Goal: Task Accomplishment & Management: Manage account settings

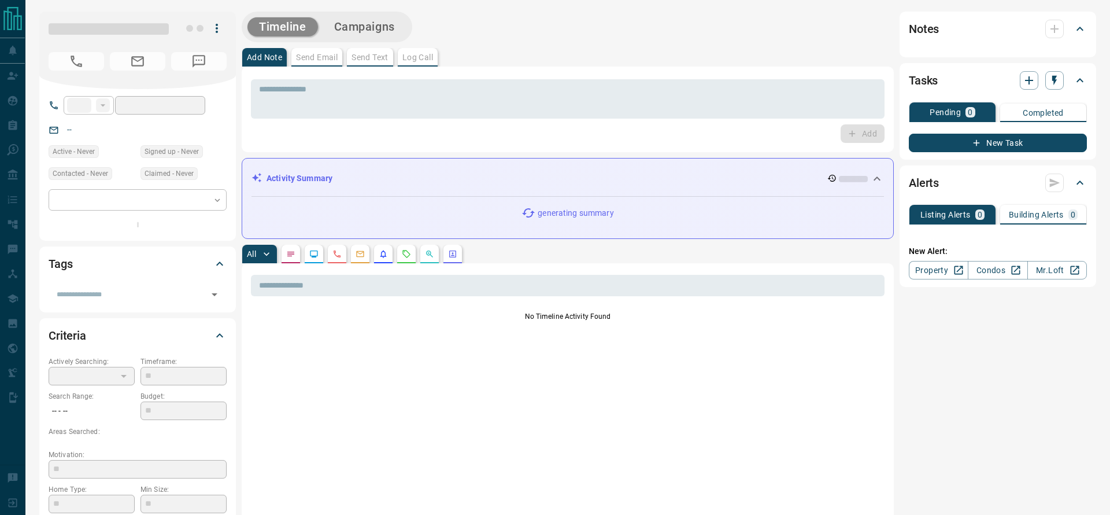
type input "**"
type input "**********"
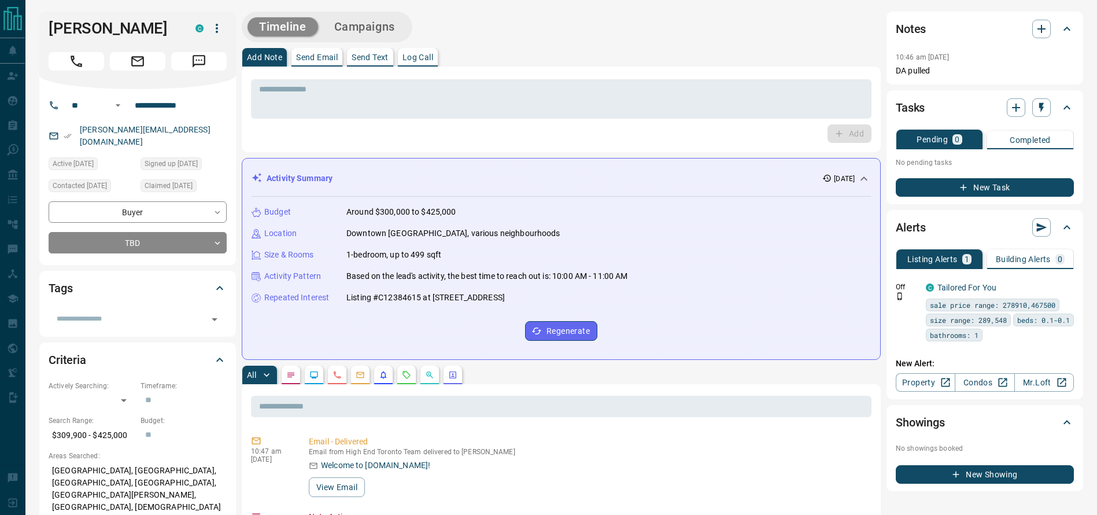
click at [648, 65] on div "Add Note Send Email Send Text Log Call" at bounding box center [561, 57] width 639 height 19
click at [62, 44] on div "[PERSON_NAME] C" at bounding box center [137, 50] width 197 height 77
click at [65, 38] on div "[PERSON_NAME] C" at bounding box center [137, 50] width 197 height 77
click at [557, 37] on div "Timeline Campaigns" at bounding box center [561, 27] width 639 height 31
click at [425, 216] on p "Around $300,000 to $425,000" at bounding box center [401, 212] width 110 height 12
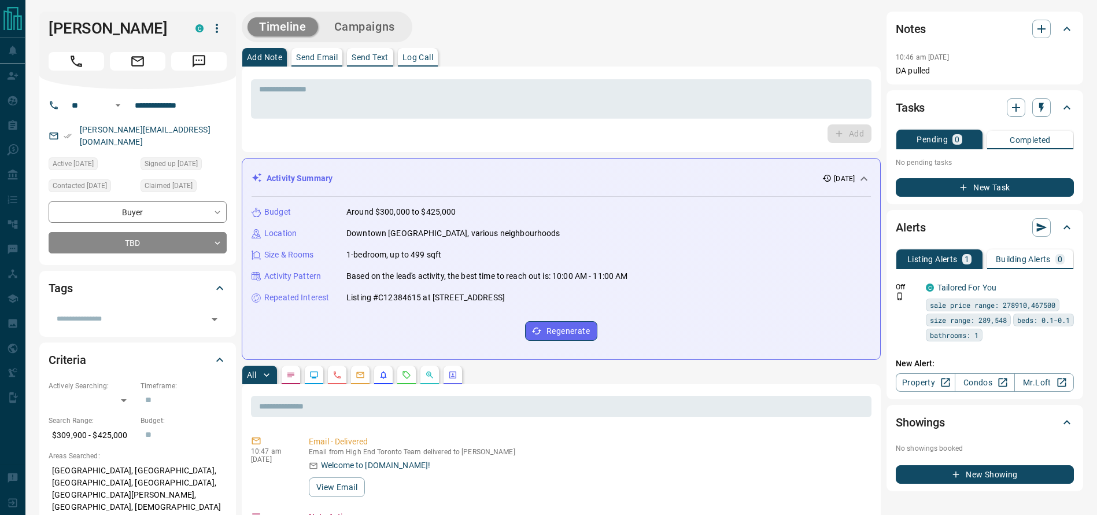
click at [653, 51] on div "Add Note Send Email Send Text Log Call" at bounding box center [561, 57] width 639 height 19
click at [731, 23] on div "Timeline Campaigns" at bounding box center [561, 27] width 639 height 31
click at [798, 54] on div "Add Note Send Email Send Text Log Call" at bounding box center [561, 57] width 639 height 19
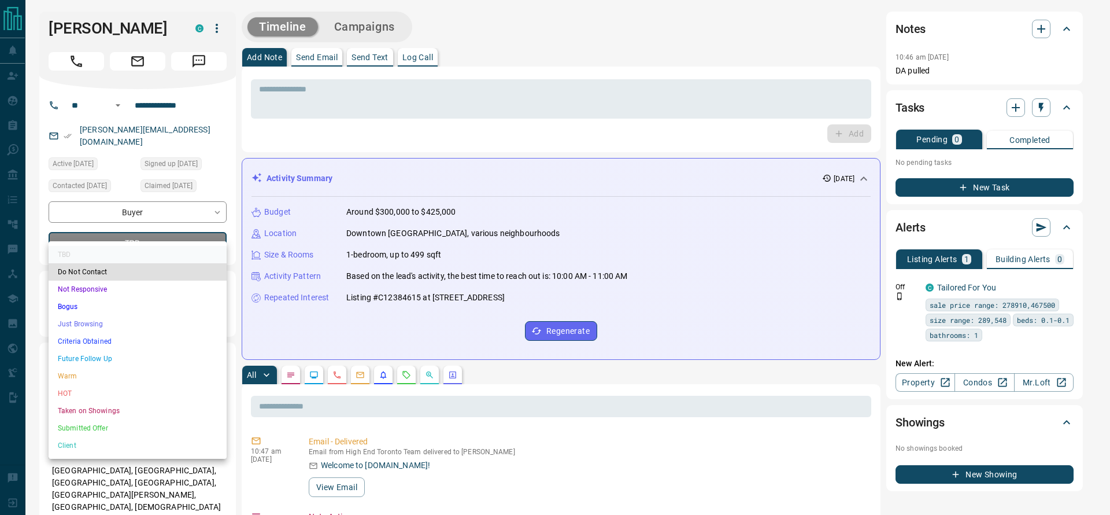
click at [105, 339] on li "Criteria Obtained" at bounding box center [138, 340] width 178 height 17
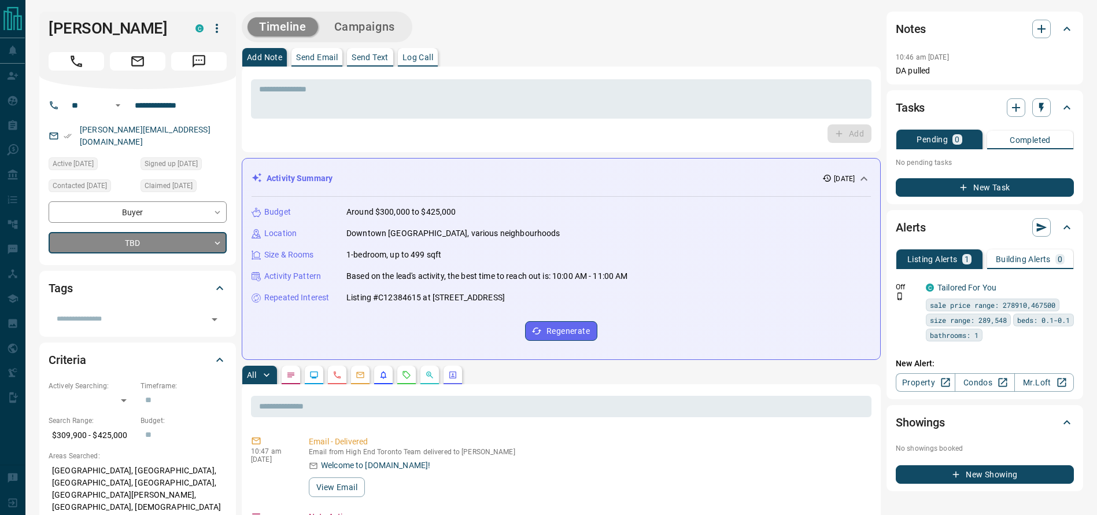
click at [554, 24] on div "Timeline Campaigns" at bounding box center [561, 27] width 639 height 31
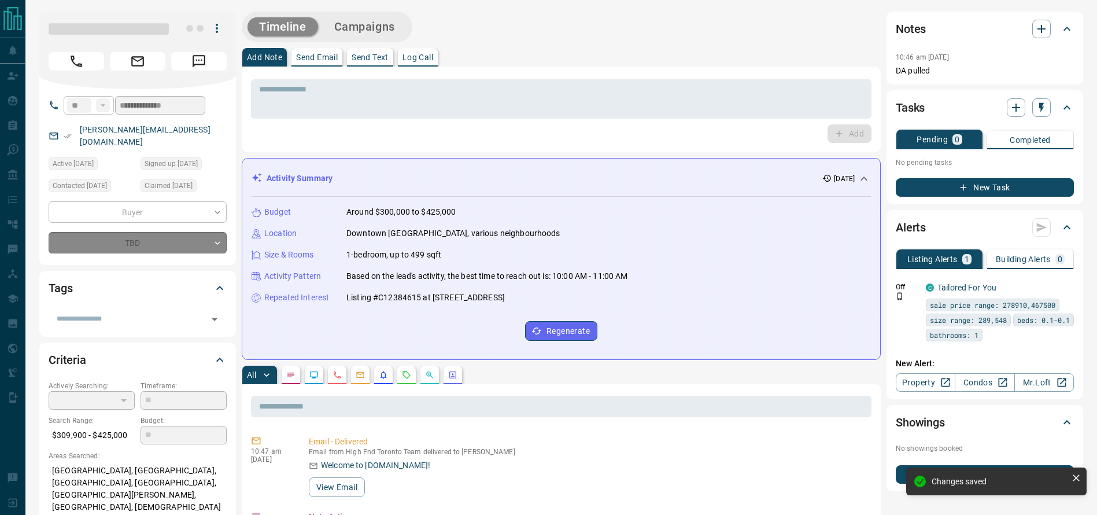
type input "*"
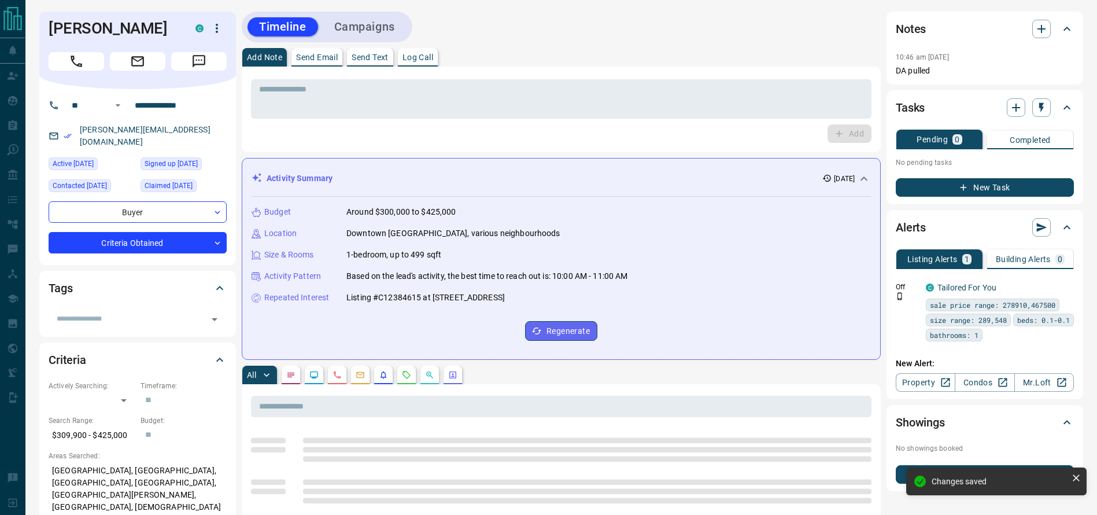
click at [682, 65] on div "Add Note Send Email Send Text Log Call" at bounding box center [561, 57] width 639 height 19
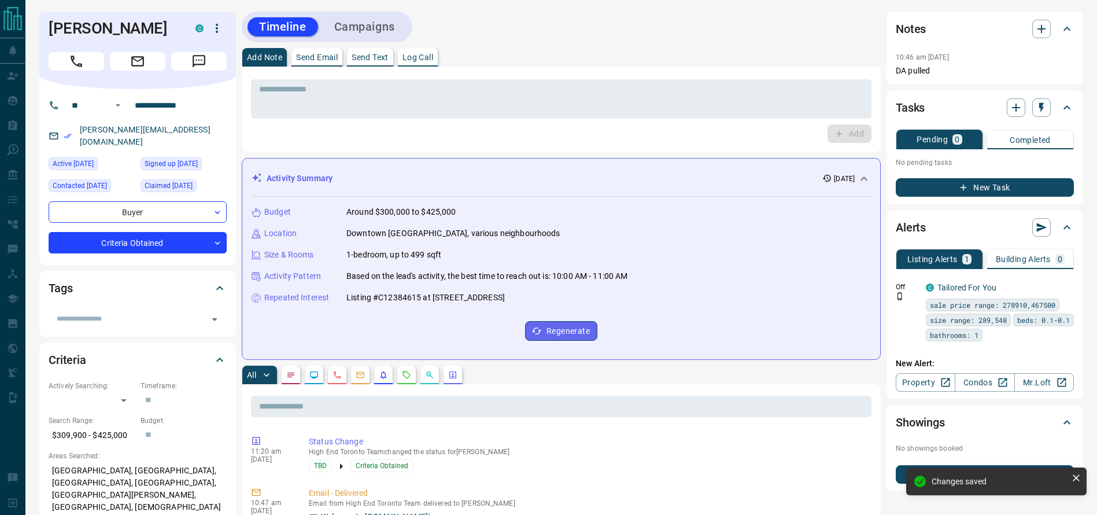
click at [675, 61] on div "Add Note Send Email Send Text Log Call" at bounding box center [561, 57] width 639 height 19
click at [75, 40] on div "[PERSON_NAME] C" at bounding box center [137, 50] width 197 height 77
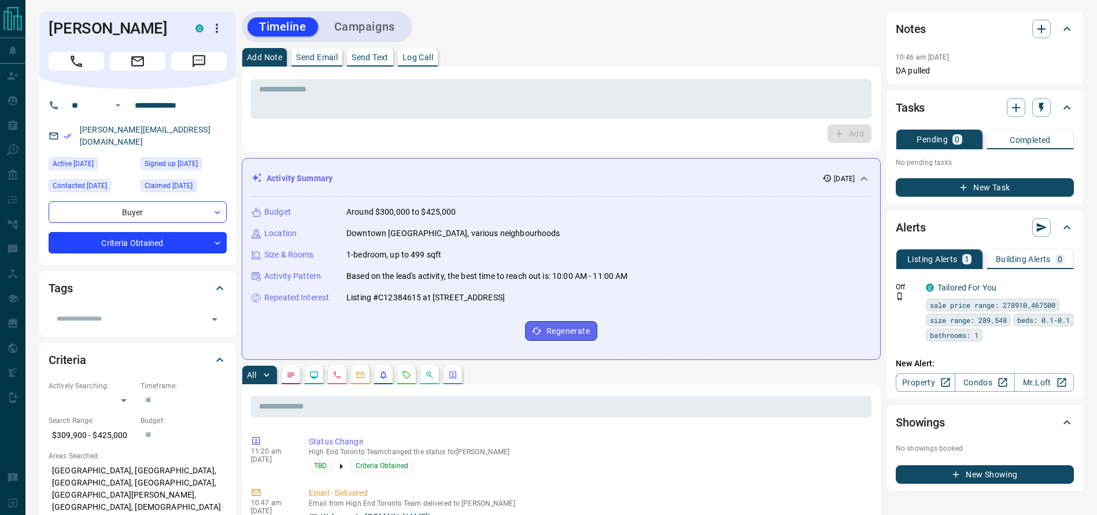
click at [88, 50] on div at bounding box center [138, 58] width 178 height 23
click at [86, 64] on button "Call" at bounding box center [77, 61] width 56 height 19
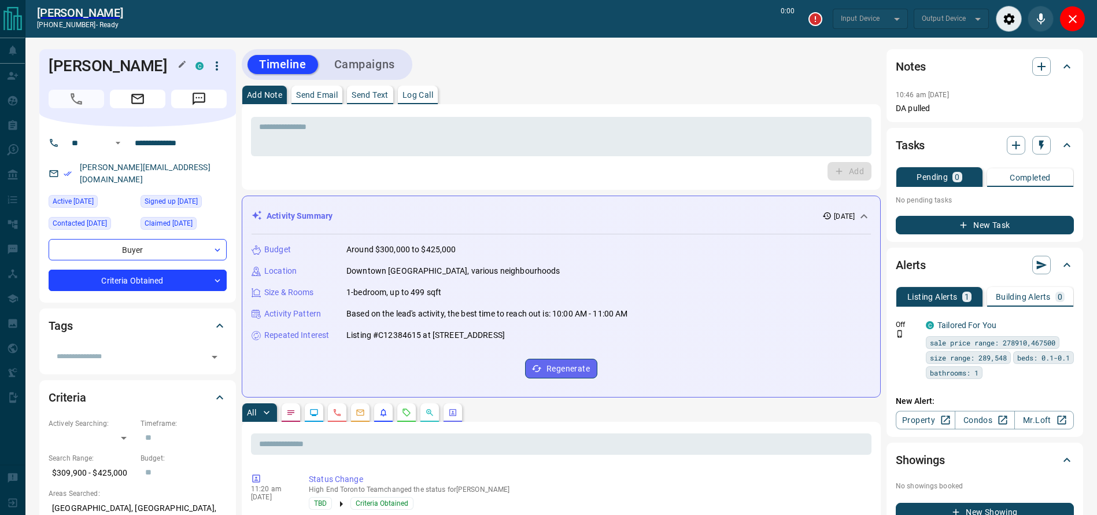
type input "*******"
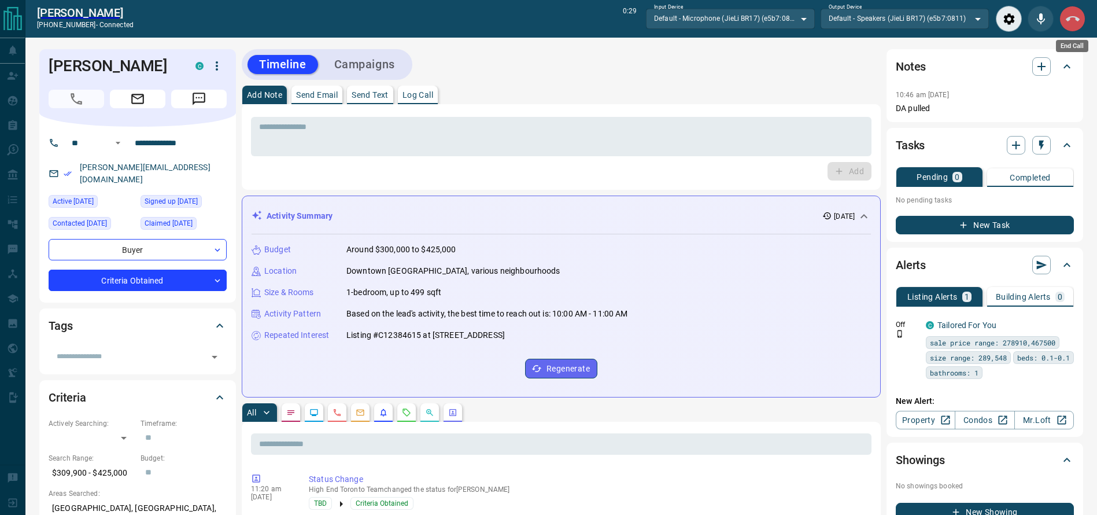
click at [1073, 28] on button "End Call" at bounding box center [1072, 19] width 26 height 26
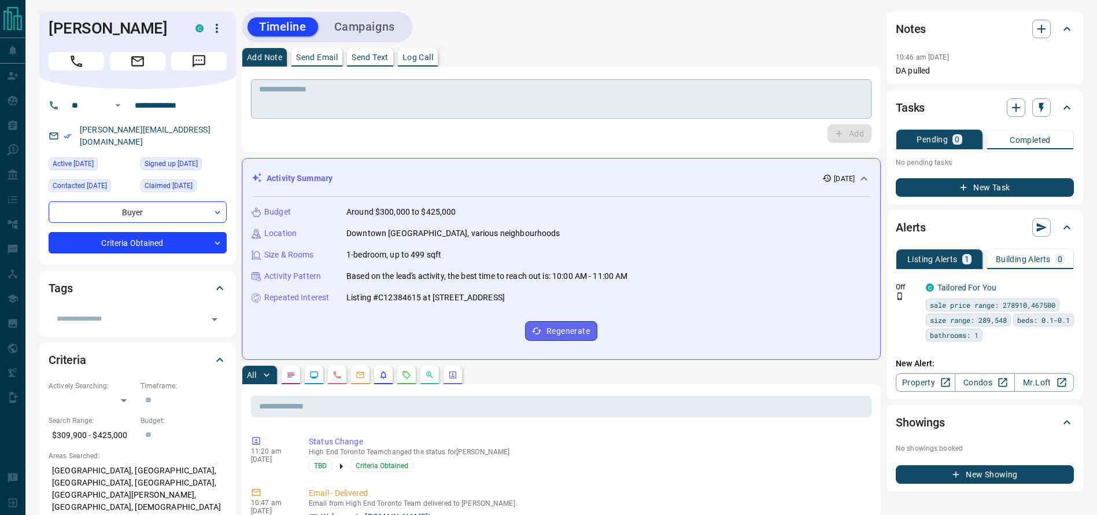
click at [743, 86] on textarea at bounding box center [561, 98] width 604 height 29
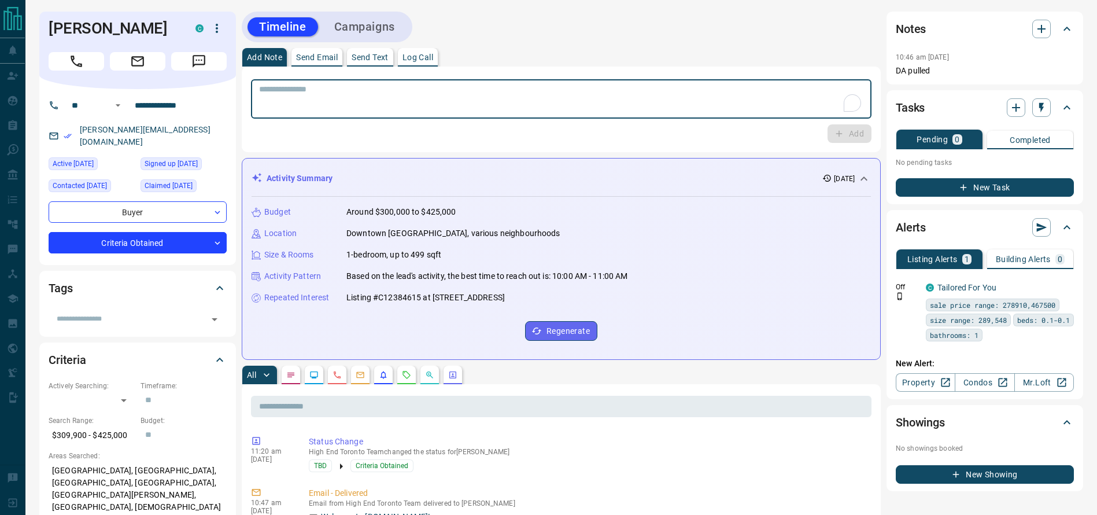
click at [714, 92] on textarea "To enrich screen reader interactions, please activate Accessibility in Grammarl…" at bounding box center [561, 98] width 604 height 29
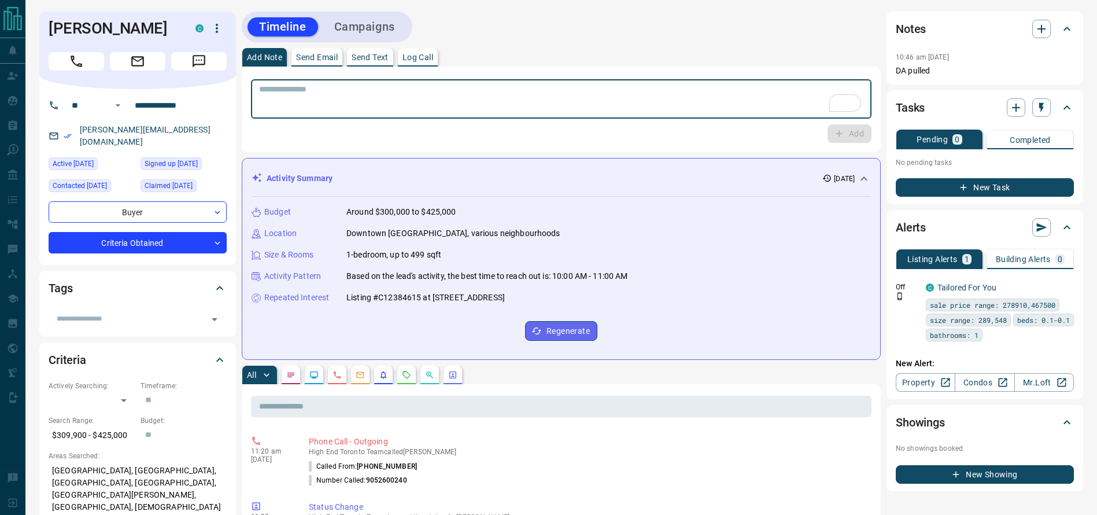
click at [714, 92] on textarea "To enrich screen reader interactions, please activate Accessibility in Grammarl…" at bounding box center [561, 98] width 604 height 29
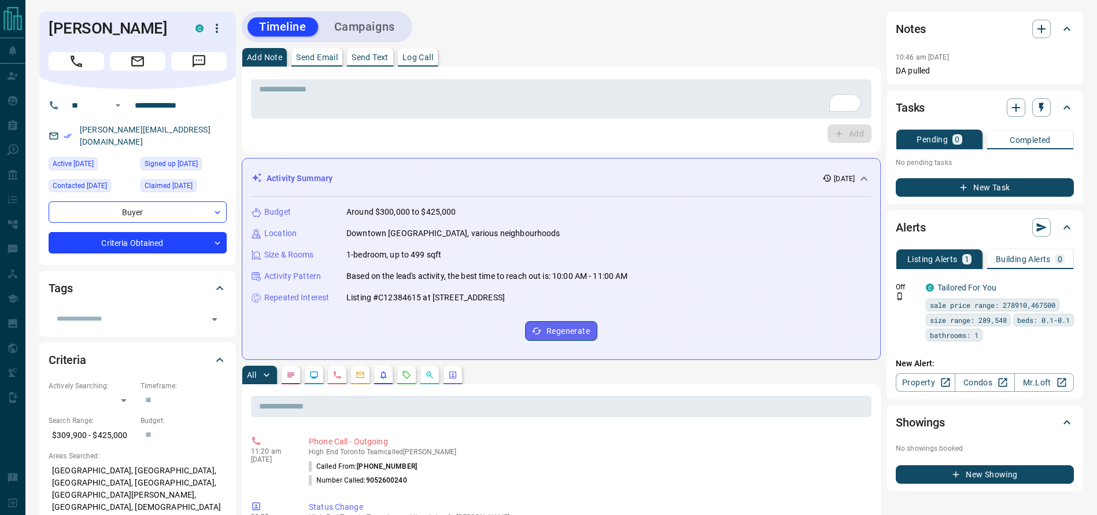
click at [689, 71] on div "* ​ Add" at bounding box center [561, 109] width 639 height 86
click at [615, 95] on textarea "To enrich screen reader interactions, please activate Accessibility in Grammarl…" at bounding box center [561, 98] width 604 height 29
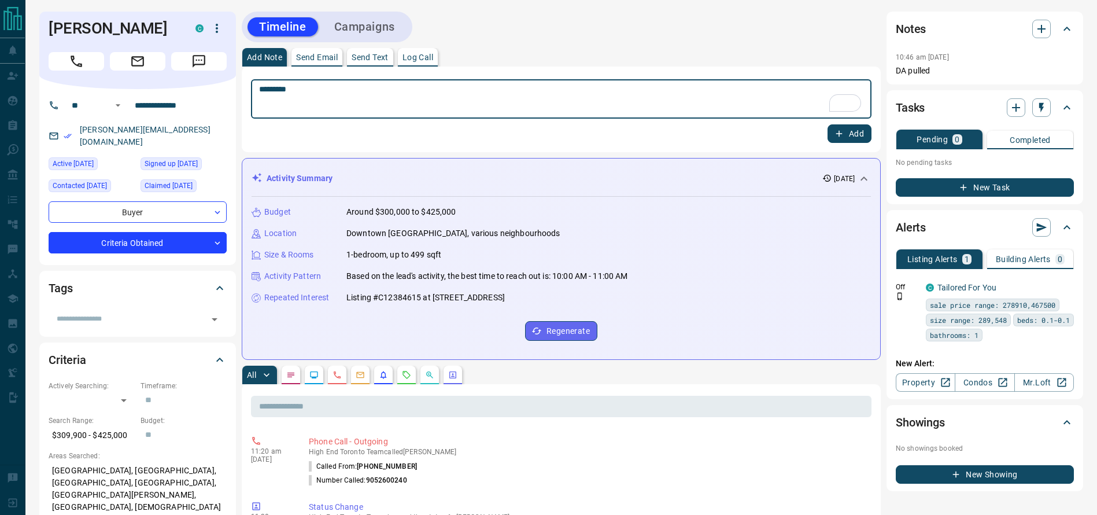
click at [404, 90] on textarea "*********" at bounding box center [561, 98] width 604 height 29
type textarea "**********"
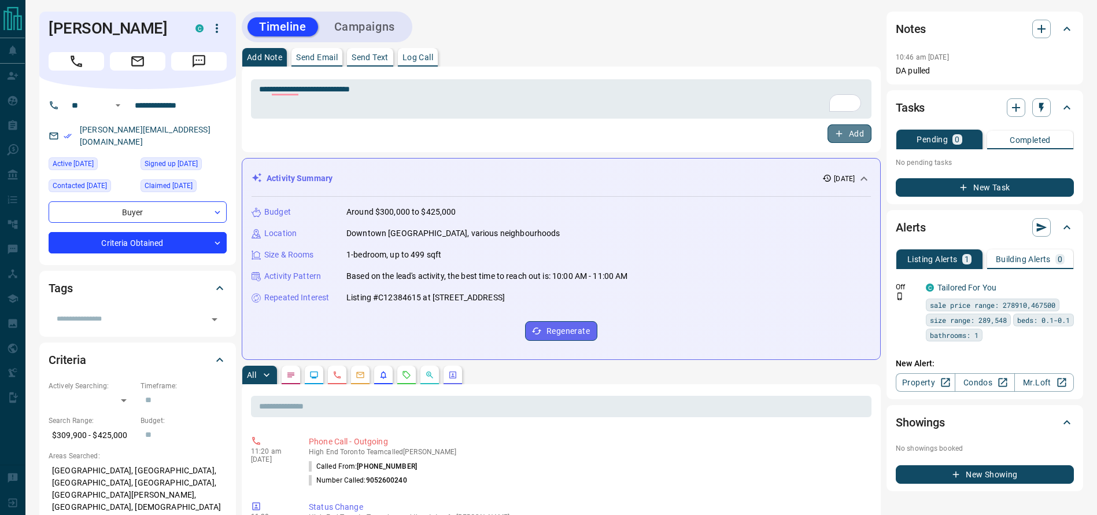
click at [848, 132] on button "Add" at bounding box center [849, 133] width 44 height 19
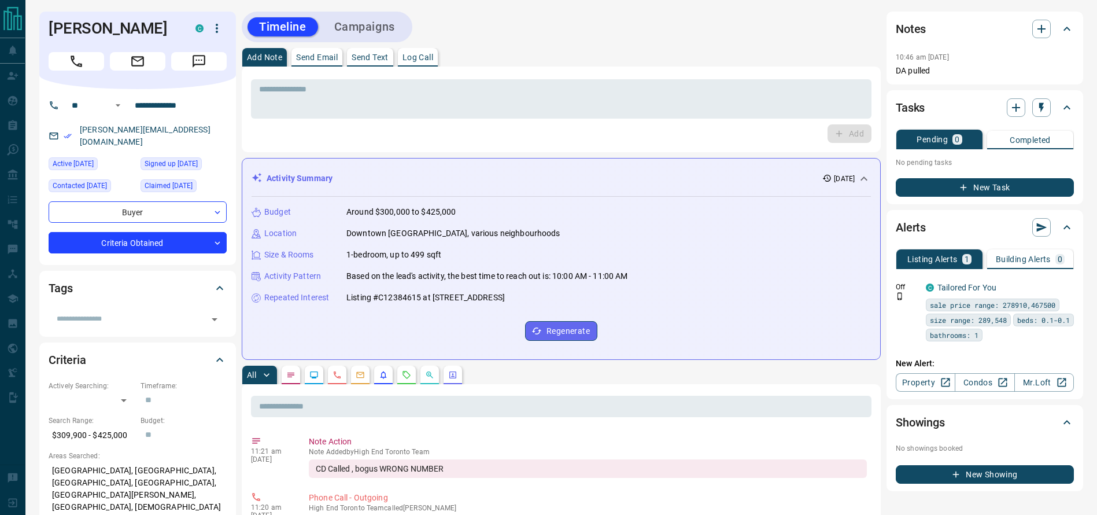
click at [206, 251] on div "**********" at bounding box center [137, 177] width 197 height 176
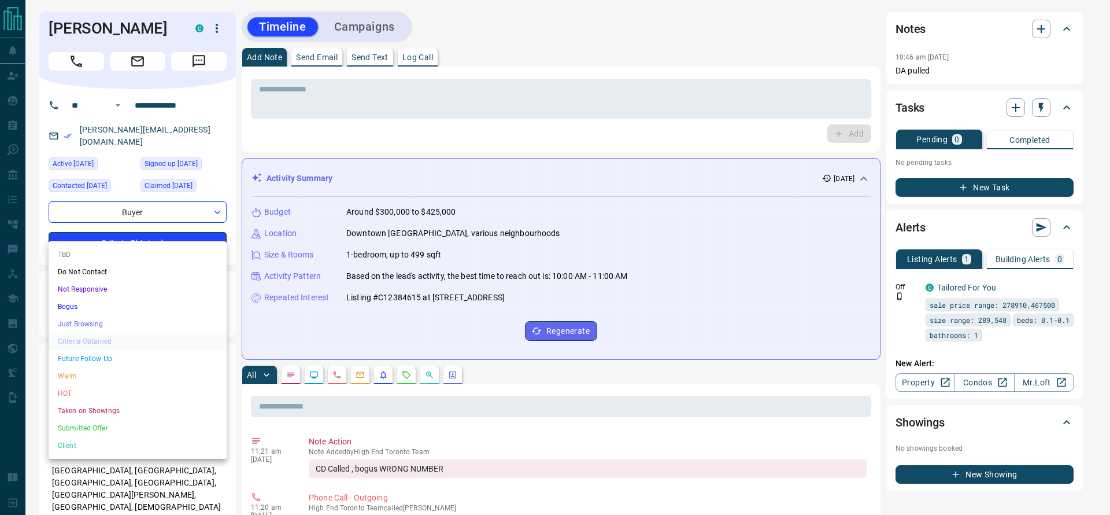
drag, startPoint x: 130, startPoint y: 315, endPoint x: 130, endPoint y: 306, distance: 8.7
click at [130, 306] on ul "TBD Do Not Contact Not Responsive Bogus Just Browsing Criteria Obtained Future …" at bounding box center [138, 349] width 178 height 217
click at [130, 306] on li "Bogus" at bounding box center [138, 306] width 178 height 17
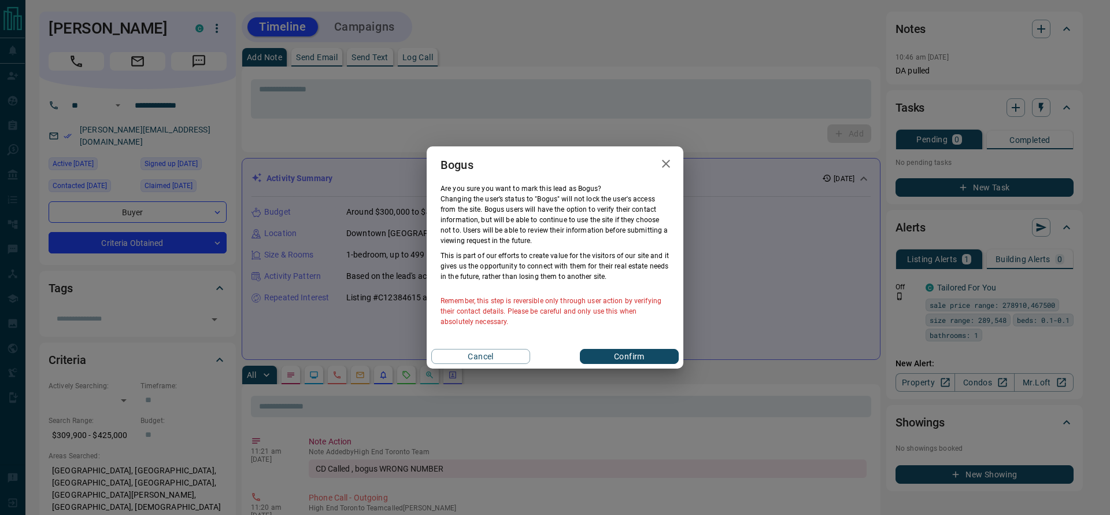
click at [643, 347] on div "Cancel Confirm" at bounding box center [555, 356] width 257 height 24
click at [642, 351] on button "Confirm" at bounding box center [629, 356] width 99 height 15
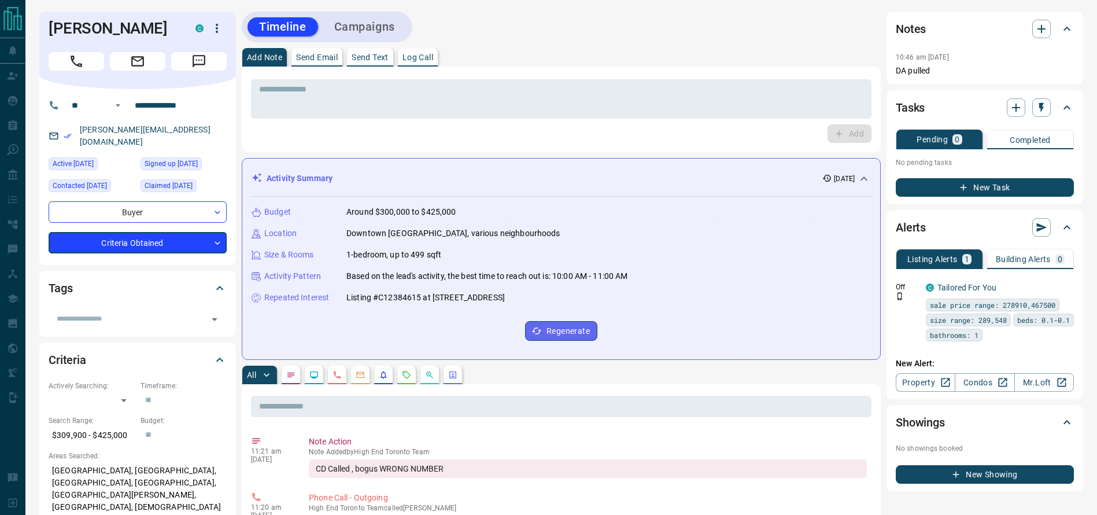
type input "**********"
type input "*"
